Goal: Participate in discussion

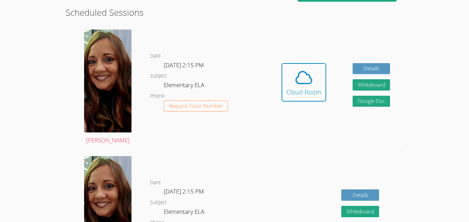
scroll to position [144, 0]
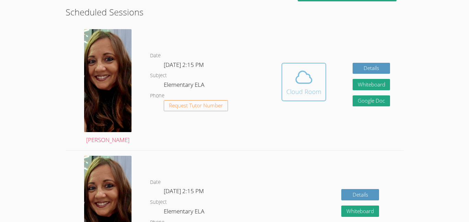
click at [311, 87] on div "Cloud Room" at bounding box center [304, 92] width 35 height 10
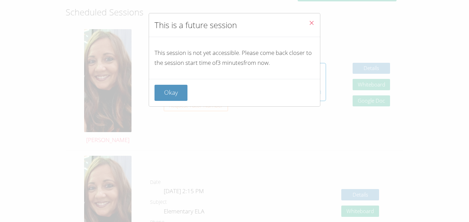
click at [158, 109] on div "This is a future session This session is not yet accessible. Please come back c…" at bounding box center [234, 111] width 469 height 222
click at [181, 90] on button "Okay" at bounding box center [171, 93] width 33 height 16
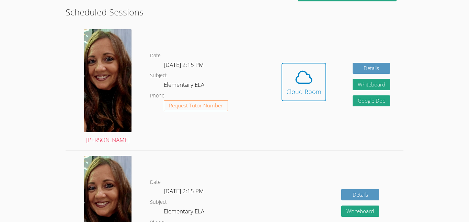
click at [282, 63] on button "Cloud Room" at bounding box center [304, 82] width 45 height 38
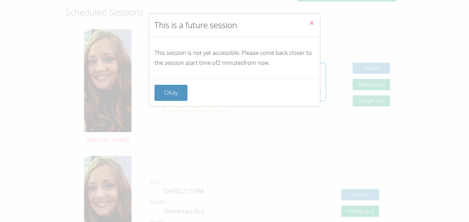
scroll to position [339, 0]
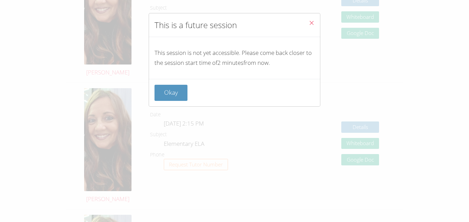
click at [262, 5] on div "This is a future session This session is not yet accessible. Please come back c…" at bounding box center [234, 111] width 469 height 222
click at [177, 90] on button "Okay" at bounding box center [171, 93] width 33 height 16
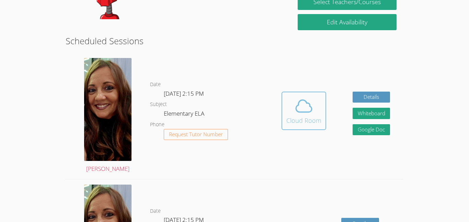
click at [296, 125] on div "Cloud Room" at bounding box center [304, 121] width 35 height 10
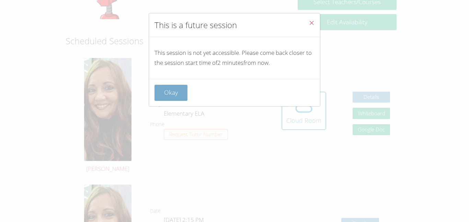
click at [171, 95] on button "Okay" at bounding box center [171, 93] width 33 height 16
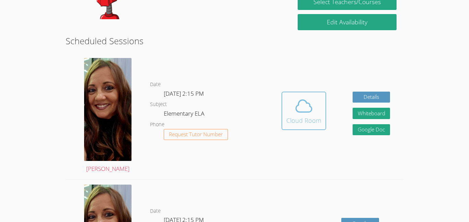
click at [321, 108] on span at bounding box center [304, 106] width 35 height 19
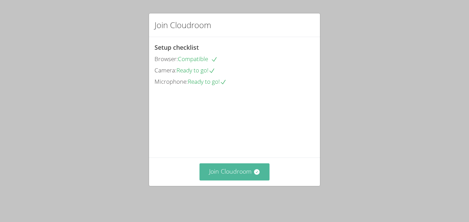
click at [212, 179] on button "Join Cloudroom" at bounding box center [235, 172] width 70 height 17
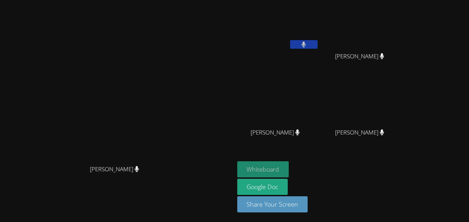
click at [289, 173] on button "Whiteboard" at bounding box center [263, 170] width 52 height 16
click at [318, 44] on button at bounding box center [303, 44] width 27 height 9
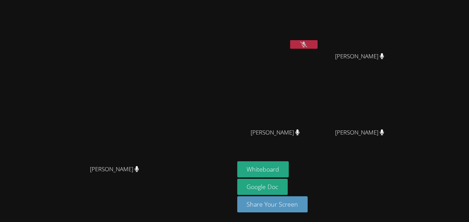
click at [318, 47] on button at bounding box center [303, 44] width 27 height 9
click at [300, 137] on span "Chanh Nguyen" at bounding box center [275, 133] width 49 height 10
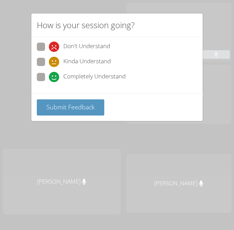
click at [29, 74] on div "How is your session going? Don't Understand Kinda Understand Completely Underst…" at bounding box center [117, 115] width 234 height 230
click at [49, 82] on span at bounding box center [49, 82] width 0 height 0
click at [49, 77] on input "Completely Understand" at bounding box center [52, 76] width 6 height 6
radio input "true"
click at [76, 114] on button "Submit Feedback" at bounding box center [70, 107] width 67 height 16
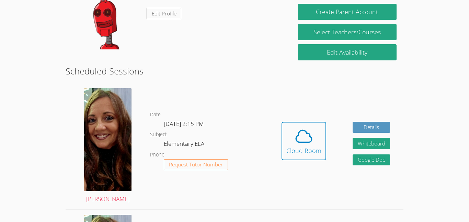
scroll to position [86, 0]
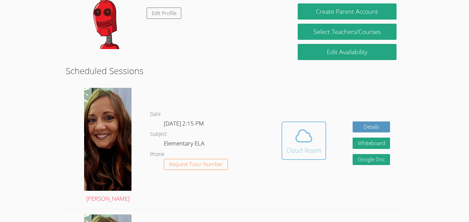
click at [322, 155] on button "Cloud Room" at bounding box center [304, 141] width 45 height 38
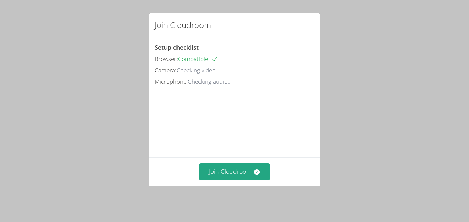
click at [220, 186] on div "Join Cloudroom" at bounding box center [234, 172] width 171 height 28
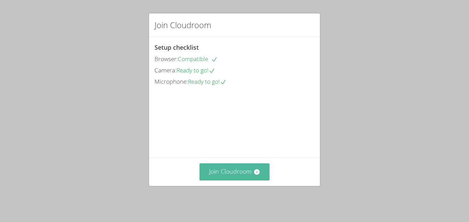
click at [242, 174] on button "Join Cloudroom" at bounding box center [235, 172] width 70 height 17
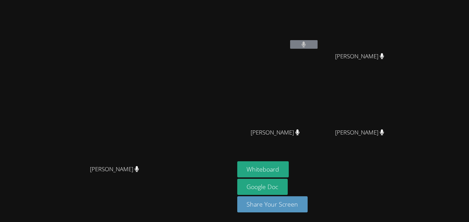
click at [318, 42] on button at bounding box center [303, 44] width 27 height 9
click at [289, 164] on button "Whiteboard" at bounding box center [263, 170] width 52 height 16
click at [308, 45] on icon at bounding box center [303, 45] width 7 height 6
click at [308, 44] on icon at bounding box center [303, 45] width 7 height 6
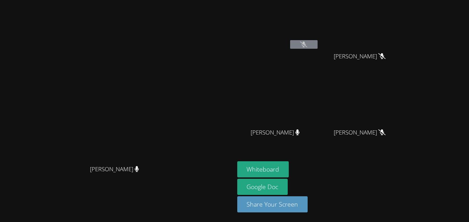
click at [308, 44] on icon at bounding box center [303, 45] width 7 height 6
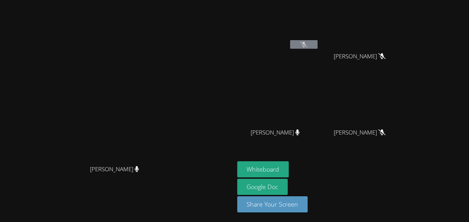
click at [308, 44] on icon at bounding box center [303, 45] width 7 height 6
click at [308, 43] on icon at bounding box center [303, 45] width 7 height 6
click at [308, 45] on icon at bounding box center [303, 45] width 7 height 6
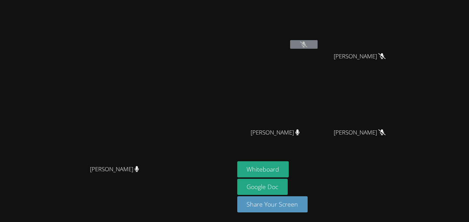
click at [318, 43] on button at bounding box center [303, 44] width 27 height 9
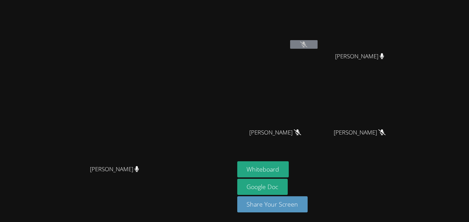
click at [318, 43] on button at bounding box center [303, 44] width 27 height 9
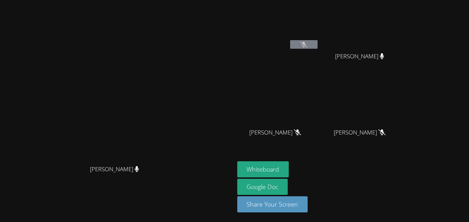
click at [318, 43] on button at bounding box center [303, 44] width 27 height 9
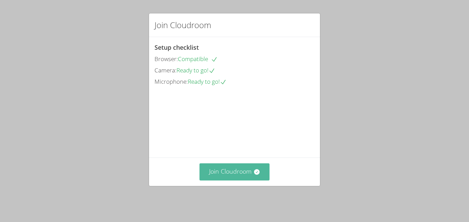
click at [233, 175] on button "Join Cloudroom" at bounding box center [235, 172] width 70 height 17
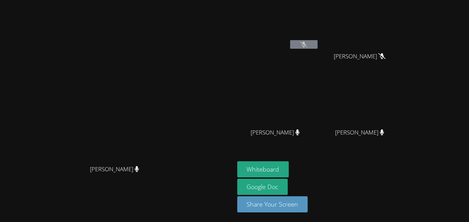
click at [319, 38] on video at bounding box center [278, 26] width 82 height 46
click at [308, 42] on icon at bounding box center [303, 45] width 7 height 6
click at [319, 69] on div "Arely Gutierrez Cisneros" at bounding box center [278, 40] width 82 height 74
click at [308, 44] on icon at bounding box center [303, 45] width 7 height 6
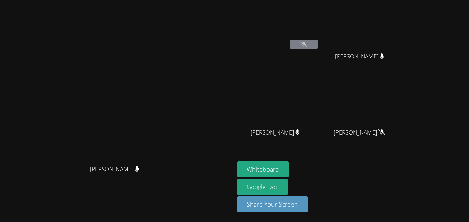
click at [308, 44] on icon at bounding box center [303, 45] width 7 height 6
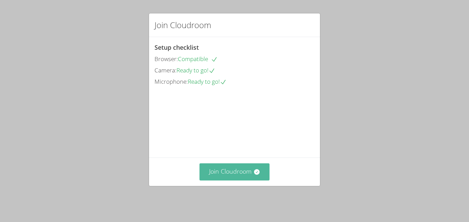
click at [245, 178] on button "Join Cloudroom" at bounding box center [235, 172] width 70 height 17
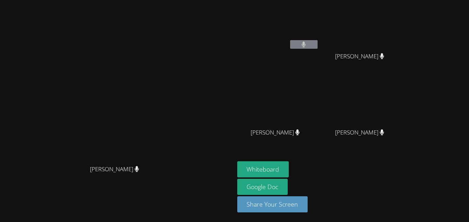
click at [319, 104] on video at bounding box center [278, 102] width 82 height 46
click at [319, 113] on video at bounding box center [278, 102] width 82 height 46
click at [316, 7] on video at bounding box center [278, 26] width 82 height 46
click at [316, 8] on video at bounding box center [278, 26] width 82 height 46
click at [318, 50] on div at bounding box center [303, 45] width 27 height 10
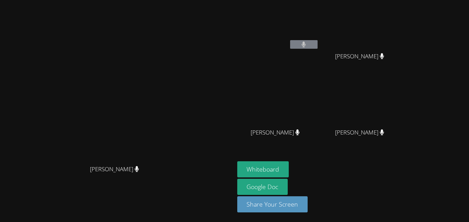
click at [319, 51] on div "Arely Gutierrez Cisneros" at bounding box center [278, 27] width 82 height 49
click at [318, 46] on button at bounding box center [303, 44] width 27 height 9
click at [289, 169] on button "Whiteboard" at bounding box center [263, 170] width 52 height 16
click at [308, 47] on icon at bounding box center [303, 45] width 7 height 6
click at [318, 41] on button at bounding box center [303, 44] width 27 height 9
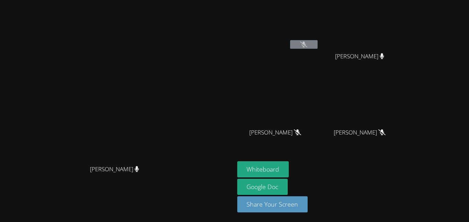
click at [318, 48] on button at bounding box center [303, 44] width 27 height 9
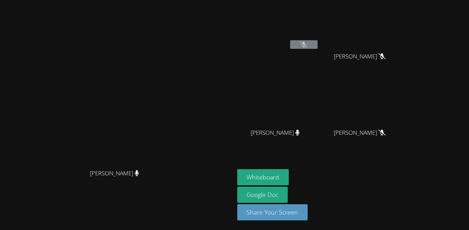
click at [318, 46] on button at bounding box center [303, 44] width 27 height 9
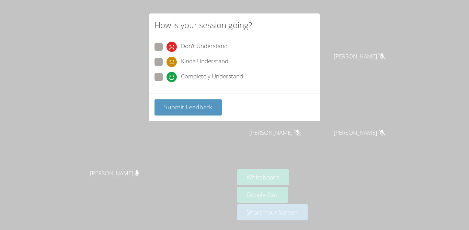
click at [164, 80] on label "Completely Understand" at bounding box center [199, 77] width 89 height 9
click at [167, 79] on input "Completely Understand" at bounding box center [170, 76] width 6 height 6
radio input "true"
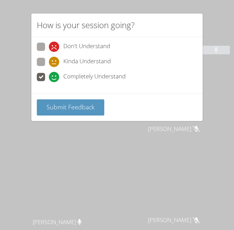
click at [83, 112] on button "Submit Feedback" at bounding box center [70, 107] width 67 height 16
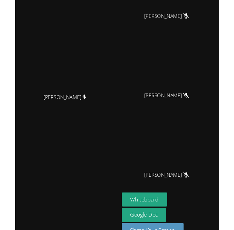
scroll to position [34, 0]
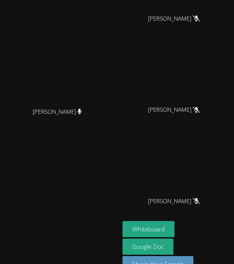
click at [152, 221] on button "Whiteboard" at bounding box center [148, 229] width 52 height 16
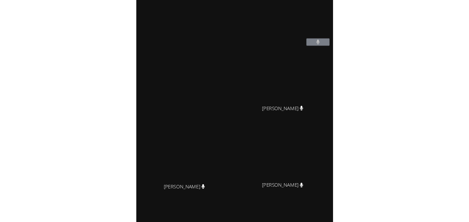
scroll to position [0, 0]
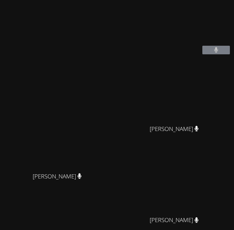
click at [149, 45] on video at bounding box center [173, 29] width 103 height 52
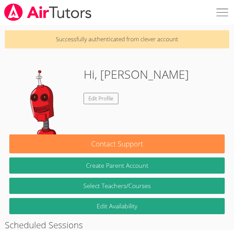
click at [179, 141] on button "Contact Support" at bounding box center [116, 143] width 215 height 19
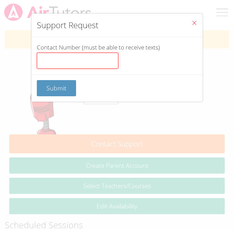
click at [91, 63] on input "Contact Number (must be able to receive texts)" at bounding box center [77, 61] width 81 height 16
click at [208, 23] on div "Support Request Contact Number (must be able to receive texts) Submit" at bounding box center [117, 115] width 234 height 230
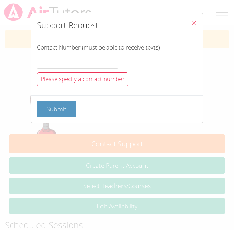
click at [197, 27] on button "Close" at bounding box center [194, 23] width 17 height 21
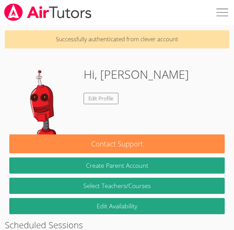
click at [169, 191] on link "Select Teachers/Courses" at bounding box center [116, 186] width 215 height 16
click at [101, 98] on link "Edit Profile" at bounding box center [101, 98] width 35 height 11
